Goal: Task Accomplishment & Management: Manage account settings

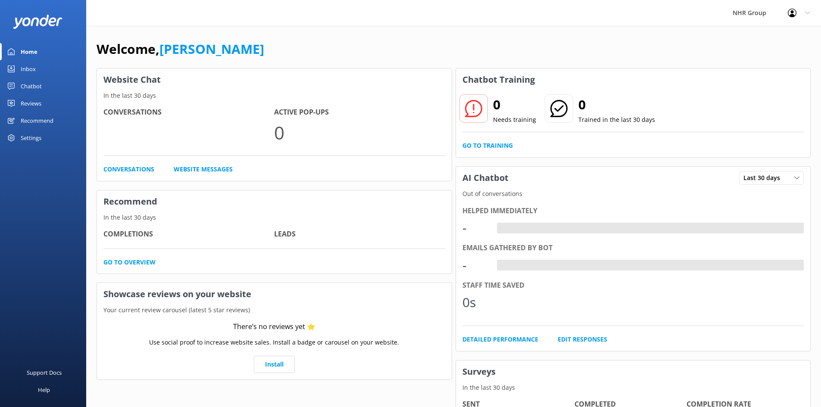
click at [28, 69] on div "Inbox" at bounding box center [28, 68] width 15 height 17
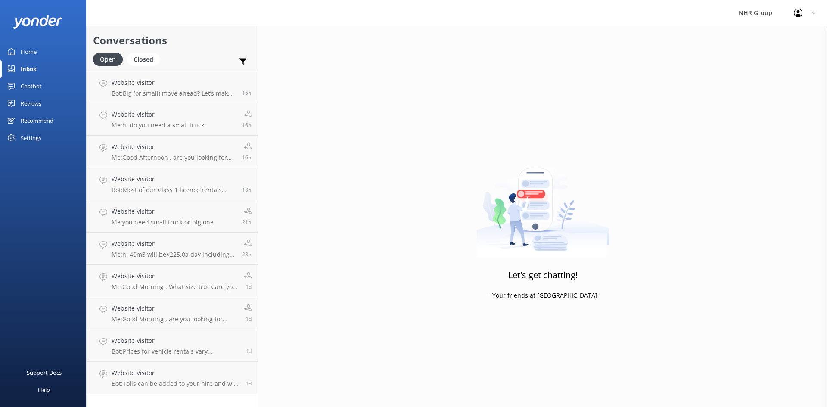
click at [23, 49] on div "Home" at bounding box center [29, 51] width 16 height 17
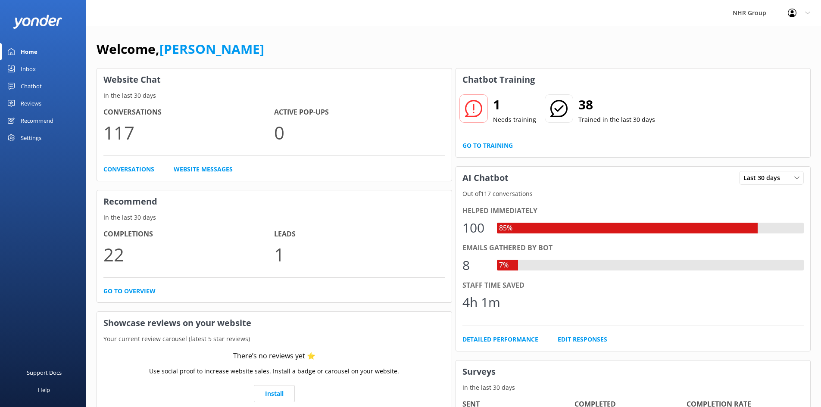
click at [31, 71] on div "Inbox" at bounding box center [28, 68] width 15 height 17
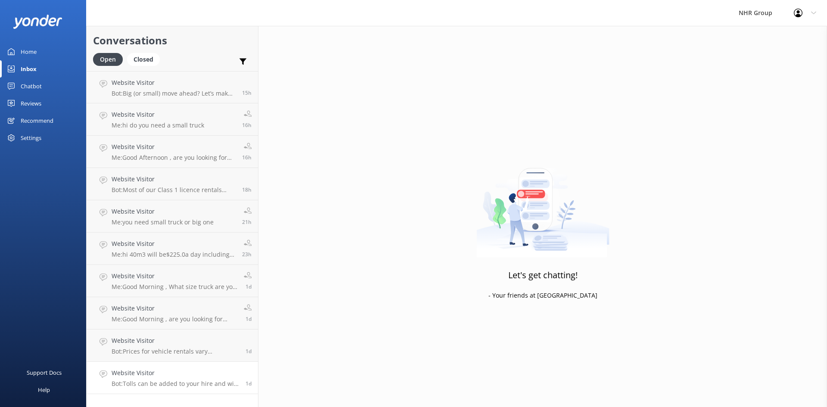
click at [209, 382] on p "Bot: Tolls can be added to your hire and will be charged to the card on file af…" at bounding box center [175, 384] width 127 height 8
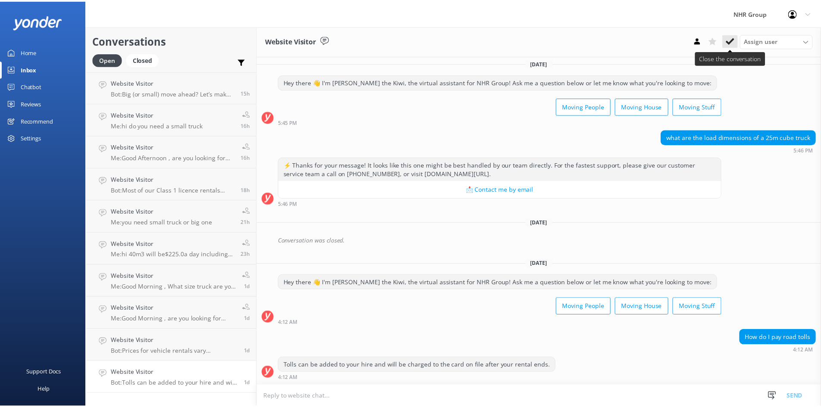
scroll to position [246, 0]
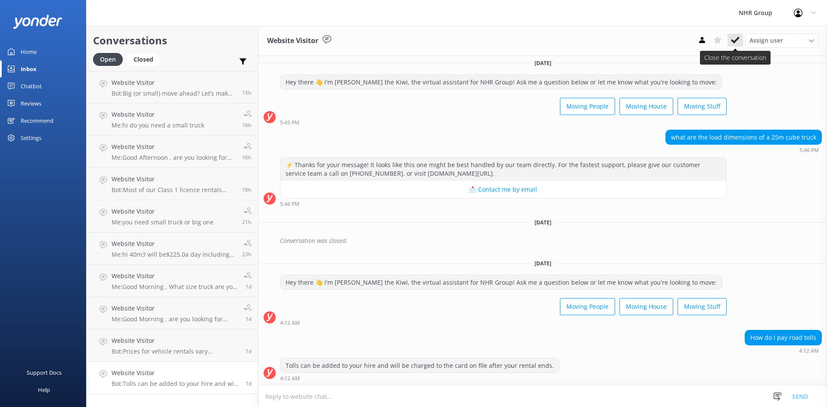
click at [739, 39] on icon at bounding box center [735, 40] width 9 height 9
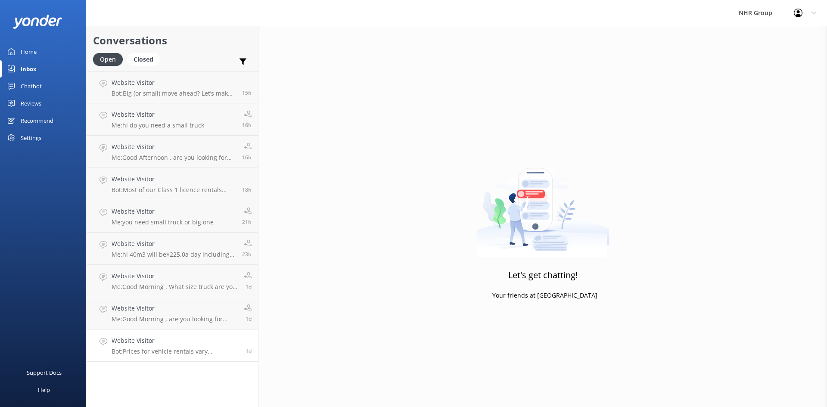
click at [205, 343] on h4 "Website Visitor" at bounding box center [175, 340] width 127 height 9
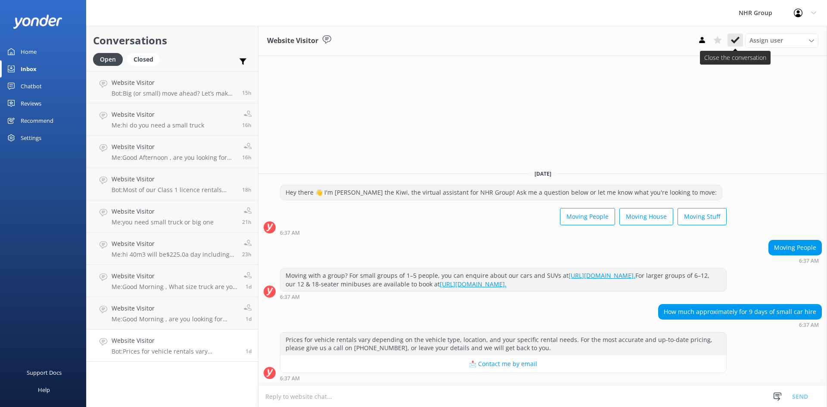
click at [737, 38] on use at bounding box center [735, 40] width 9 height 7
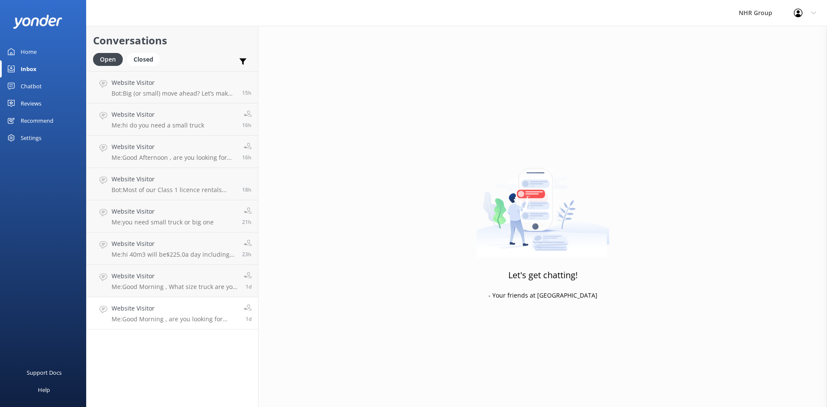
click at [211, 316] on p "Me: Good Morning , are you looking for passenger van ? May i ask you how many o…" at bounding box center [175, 319] width 126 height 8
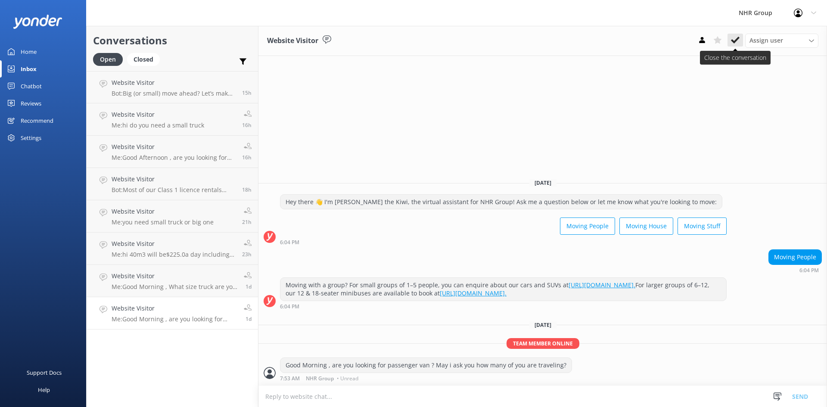
click at [734, 36] on icon at bounding box center [735, 40] width 9 height 9
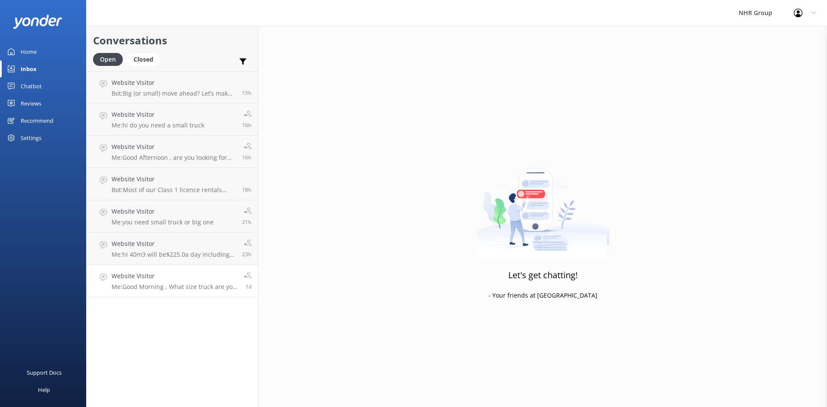
click at [208, 280] on h4 "Website Visitor" at bounding box center [175, 275] width 126 height 9
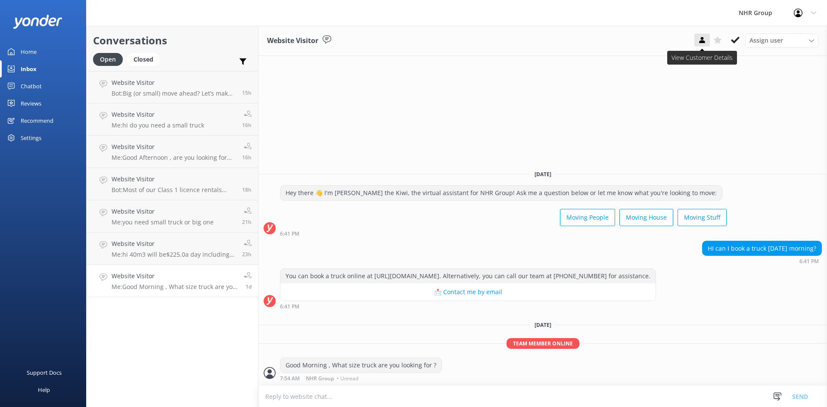
click at [700, 34] on button at bounding box center [702, 40] width 16 height 13
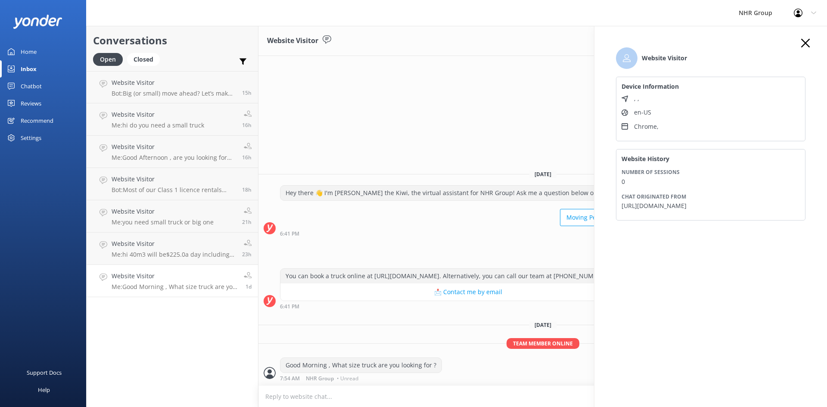
click at [807, 40] on icon "button" at bounding box center [805, 43] width 9 height 9
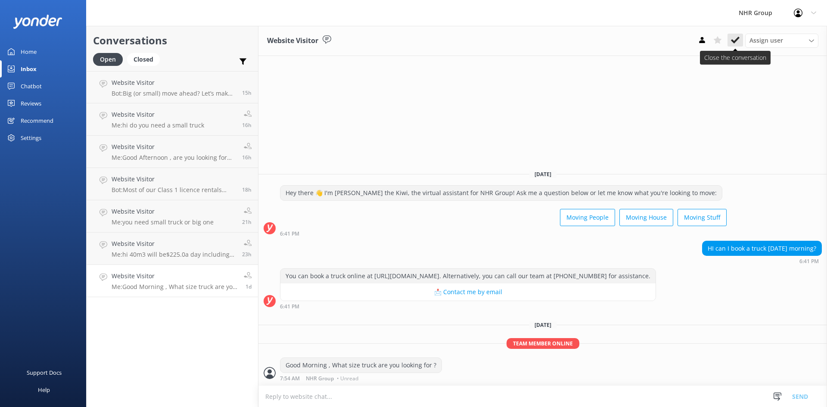
click at [736, 39] on icon at bounding box center [735, 40] width 9 height 9
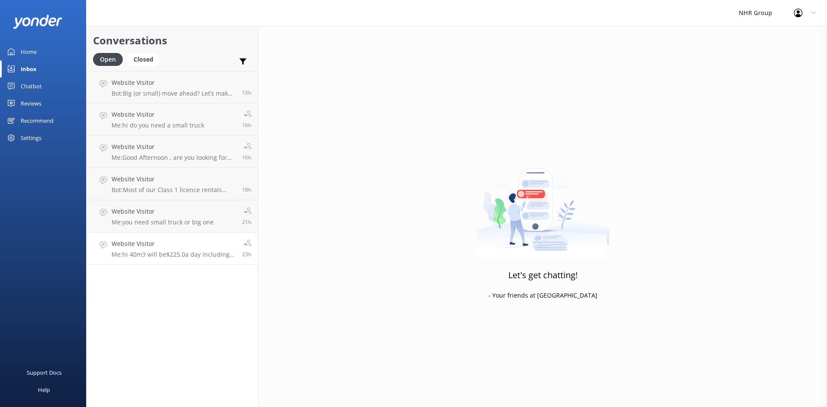
click at [194, 244] on h4 "Website Visitor" at bounding box center [174, 243] width 124 height 9
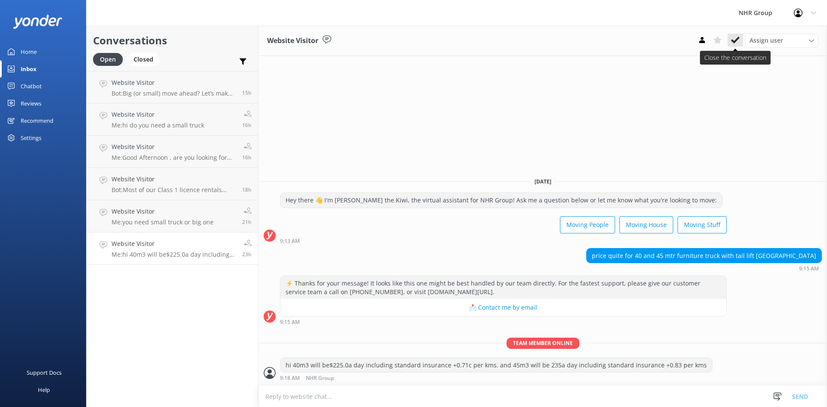
click at [738, 37] on use at bounding box center [735, 40] width 9 height 7
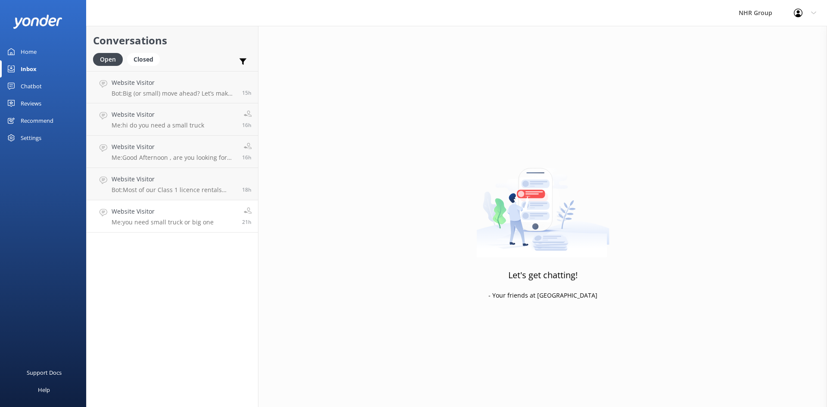
click at [185, 203] on link "Website Visitor Me: you need small truck or big one 21h" at bounding box center [172, 216] width 171 height 32
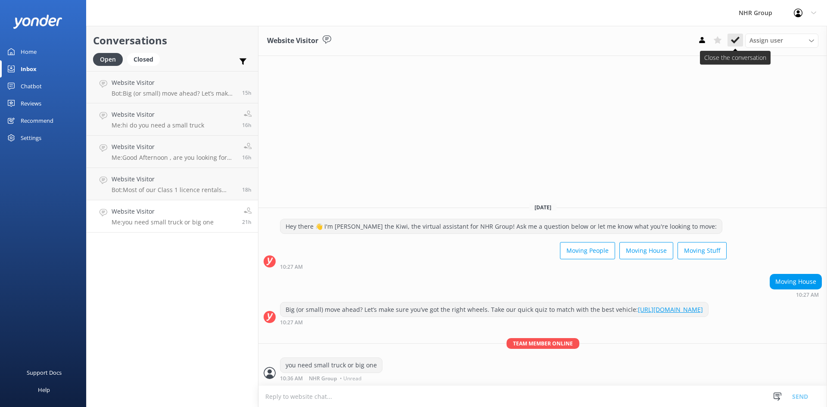
click at [737, 44] on icon at bounding box center [735, 40] width 9 height 9
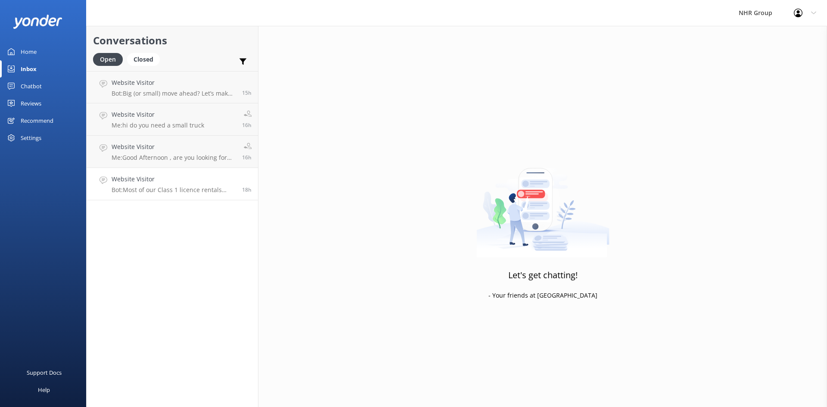
click at [148, 190] on p "Bot: Most of our Class 1 licence rentals come with unlimited kilometres, but th…" at bounding box center [174, 190] width 124 height 8
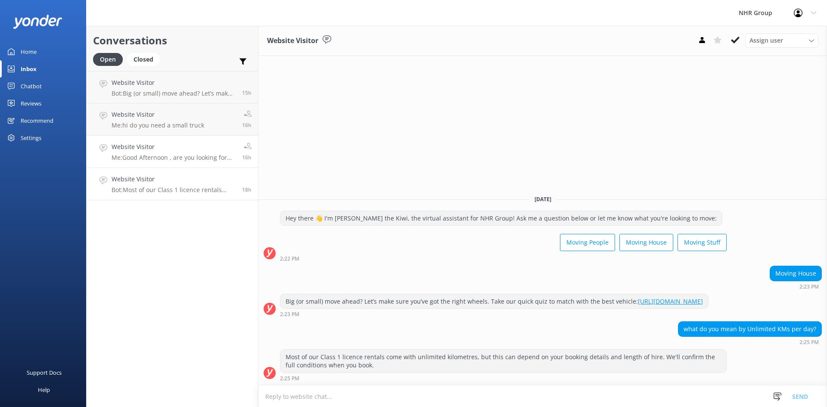
click at [228, 152] on div "Website Visitor Me: Good Afternoon , are you looking for hiring a vehicle ?" at bounding box center [174, 151] width 124 height 19
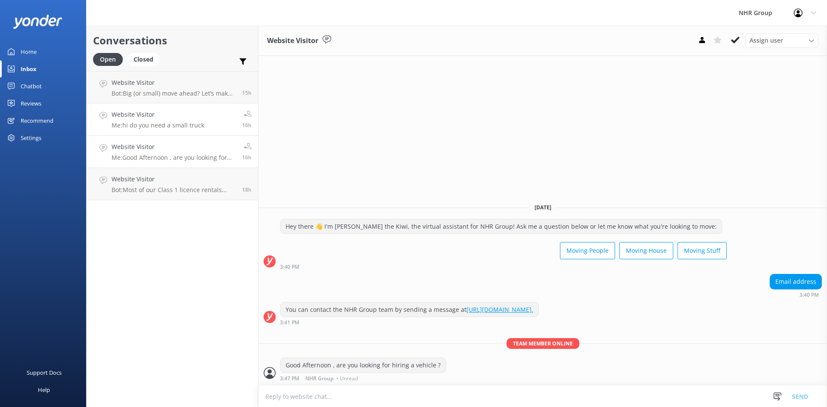
click at [160, 112] on h4 "Website Visitor" at bounding box center [158, 114] width 93 height 9
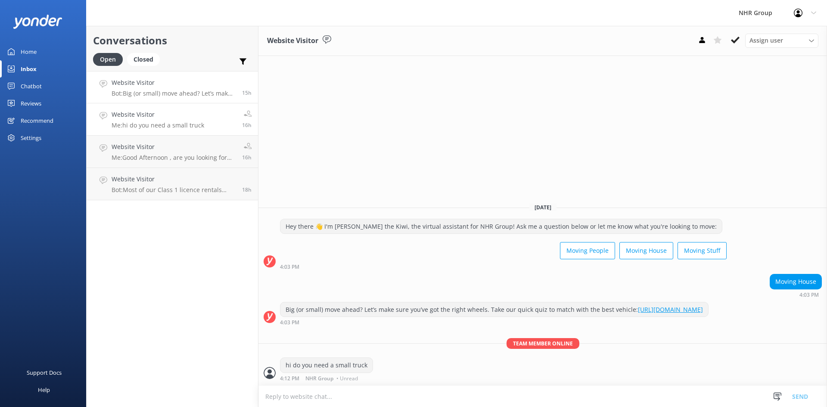
click at [165, 93] on p "Bot: Big (or small) move ahead? Let’s make sure you’ve got the right wheels. Ta…" at bounding box center [174, 94] width 124 height 8
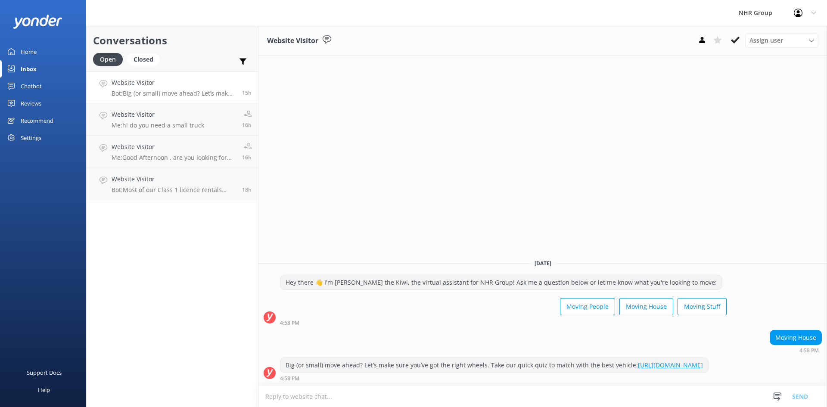
click at [28, 50] on div "Home" at bounding box center [29, 51] width 16 height 17
